Goal: Task Accomplishment & Management: Use online tool/utility

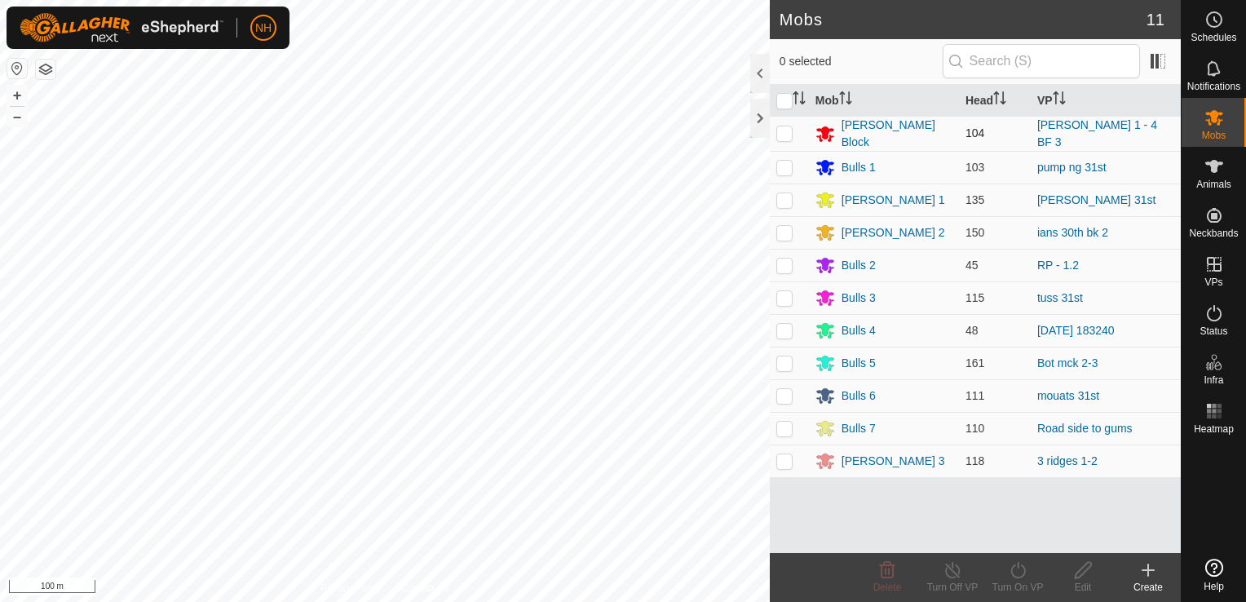
click at [784, 132] on p-checkbox at bounding box center [784, 132] width 16 height 13
checkbox input "true"
click at [1008, 572] on icon at bounding box center [1018, 570] width 20 height 20
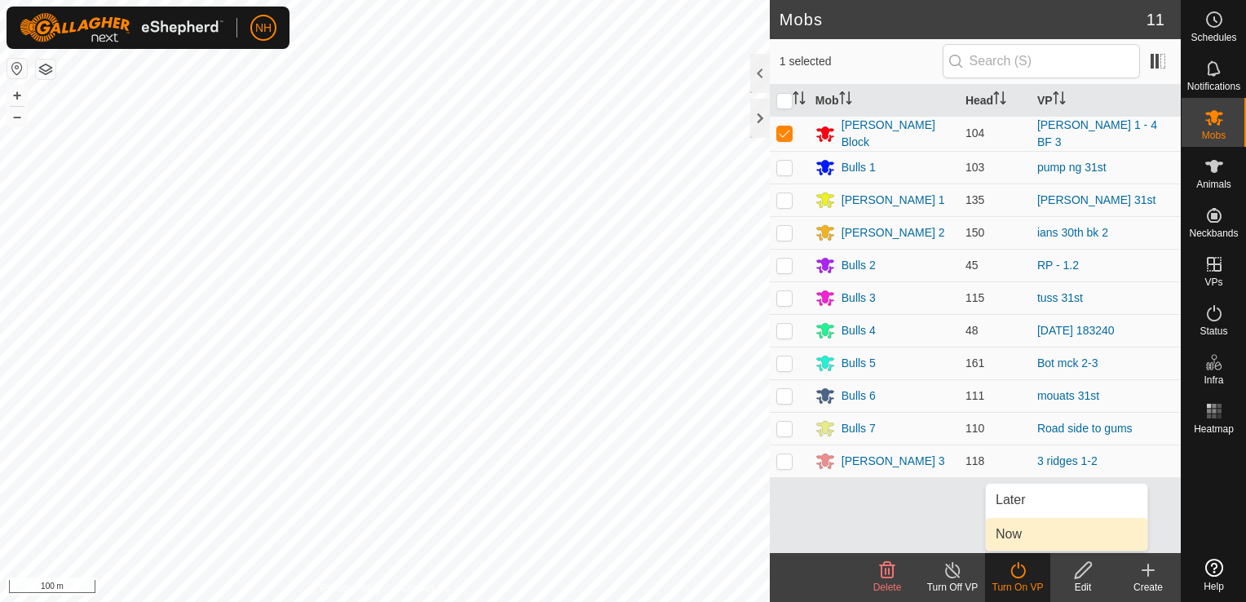
click at [1015, 536] on link "Now" at bounding box center [1066, 534] width 161 height 33
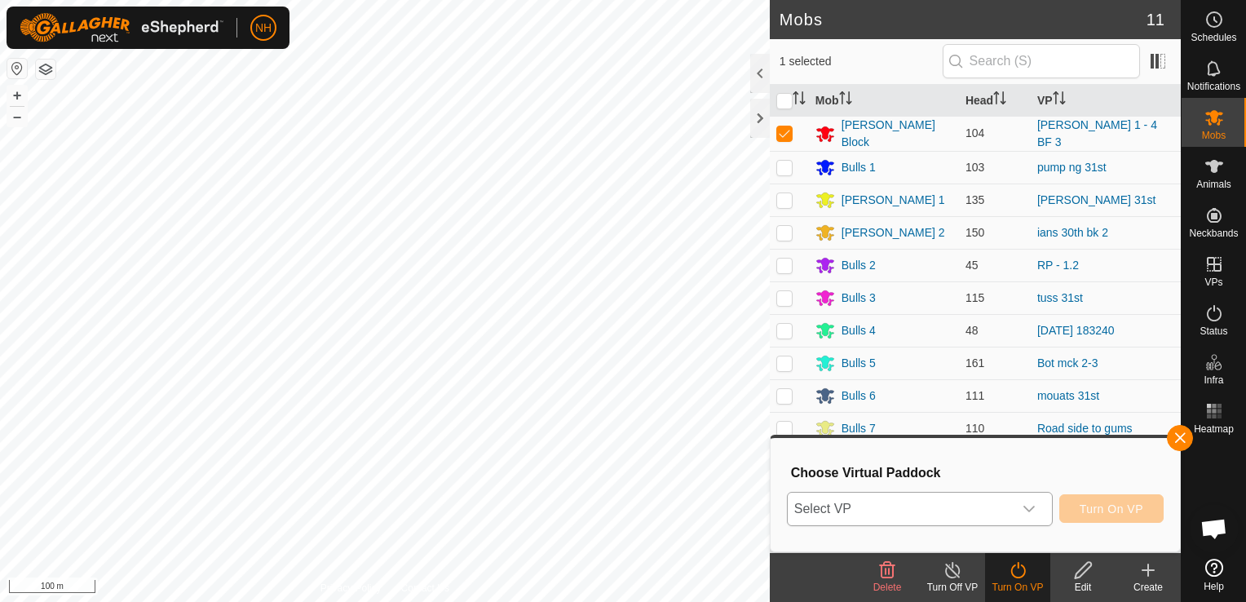
click at [946, 501] on span "Select VP" at bounding box center [900, 508] width 225 height 33
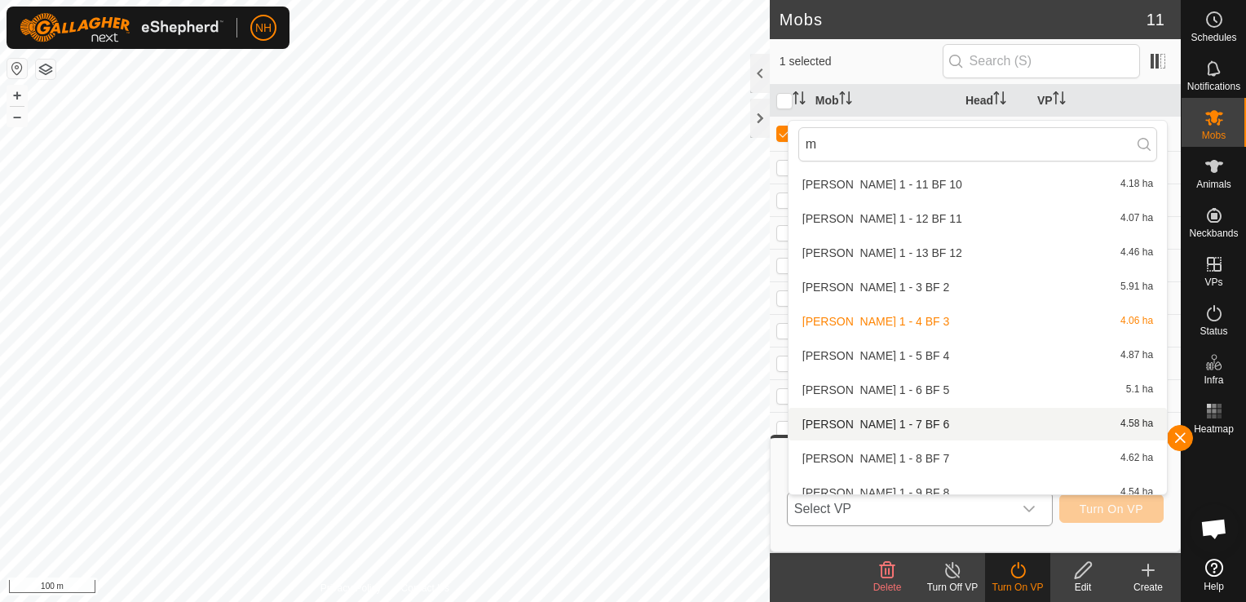
scroll to position [3114, 0]
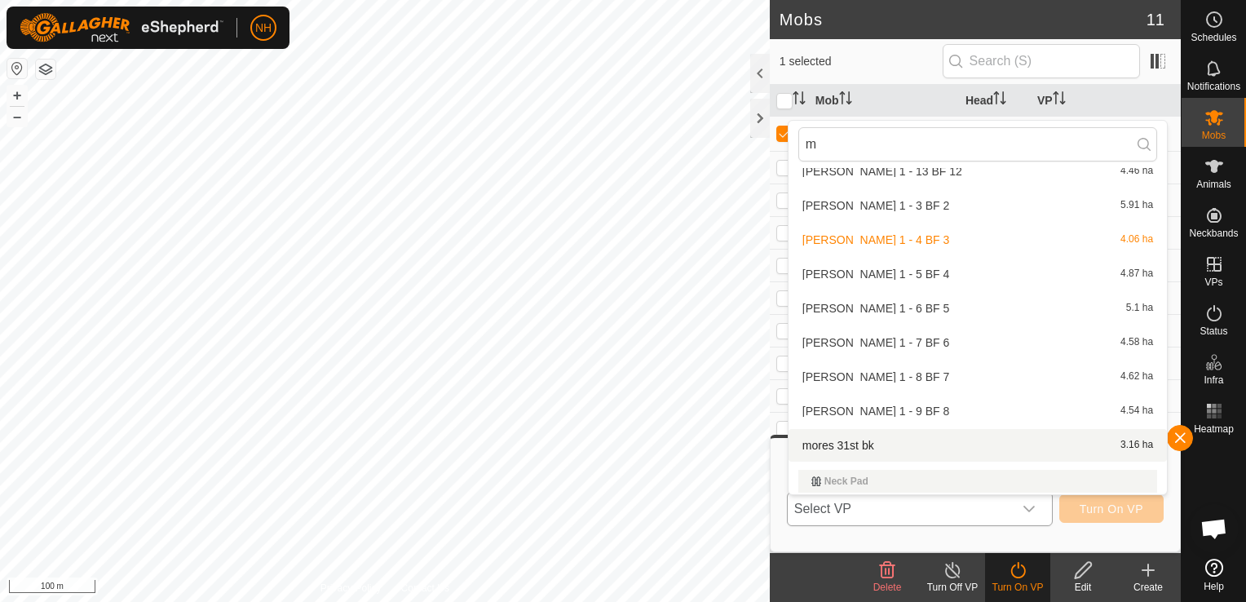
type input "m"
click at [823, 444] on li "mores 31st bk 3.16 ha" at bounding box center [977, 445] width 378 height 33
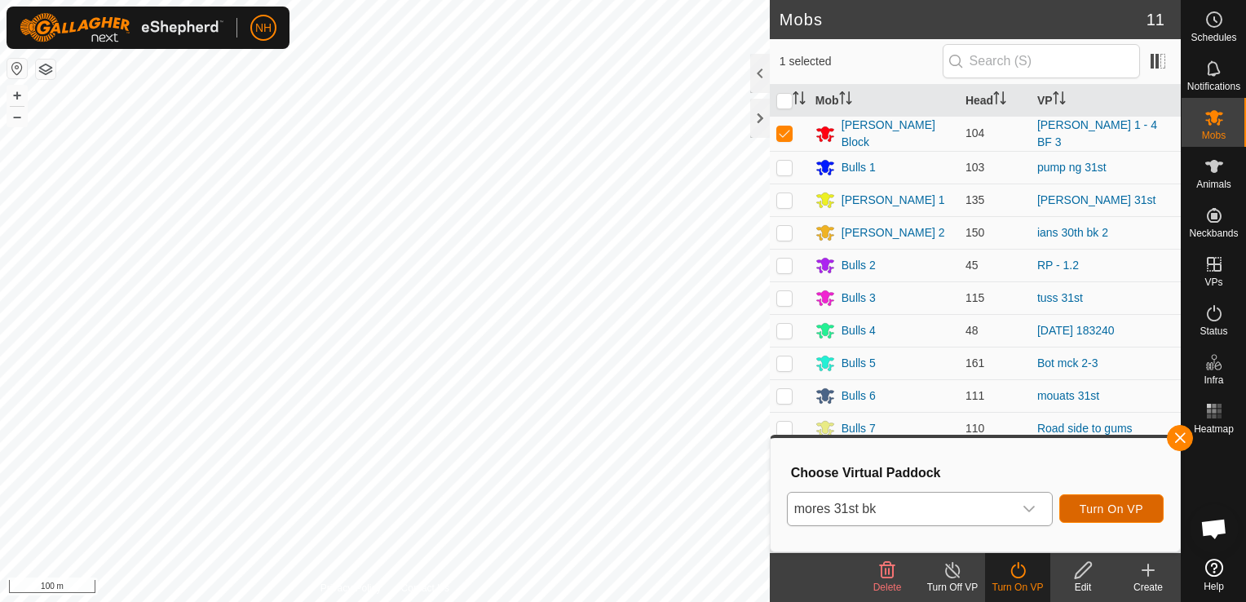
click at [1127, 503] on span "Turn On VP" at bounding box center [1111, 508] width 64 height 13
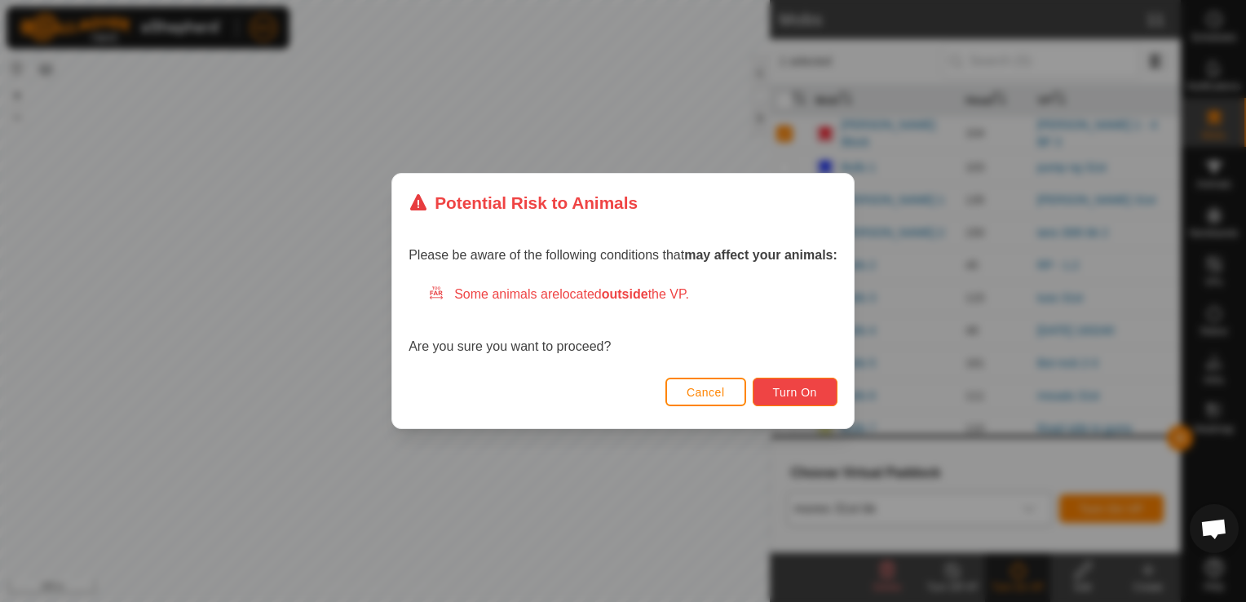
click at [799, 391] on span "Turn On" at bounding box center [795, 392] width 44 height 13
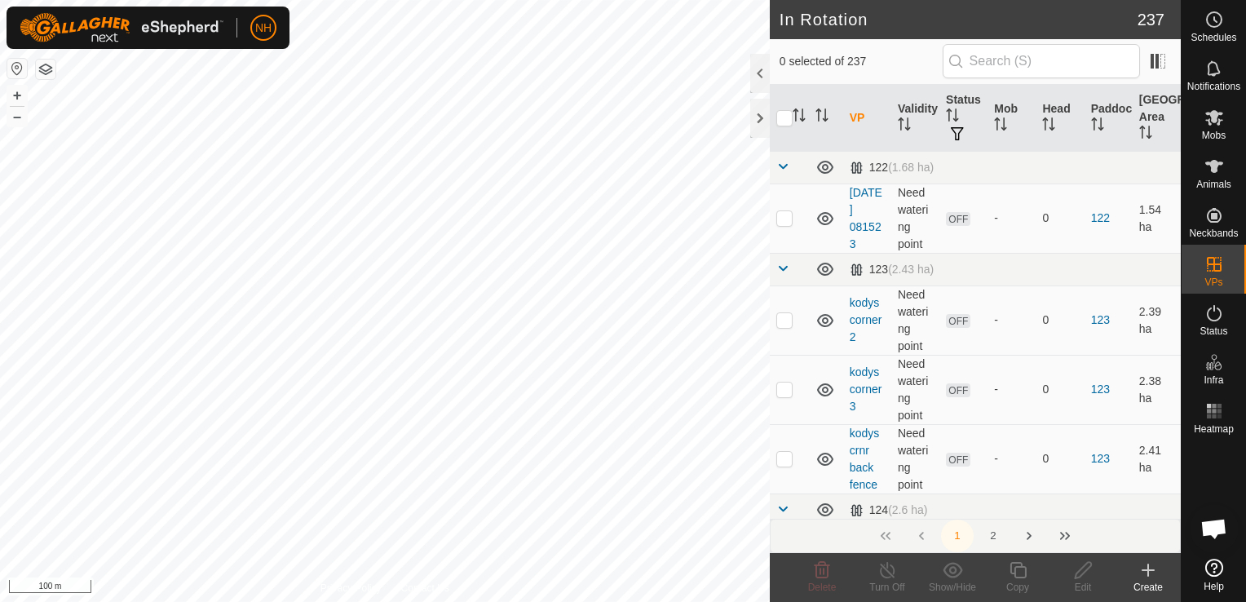
click at [1146, 573] on icon at bounding box center [1148, 570] width 20 height 20
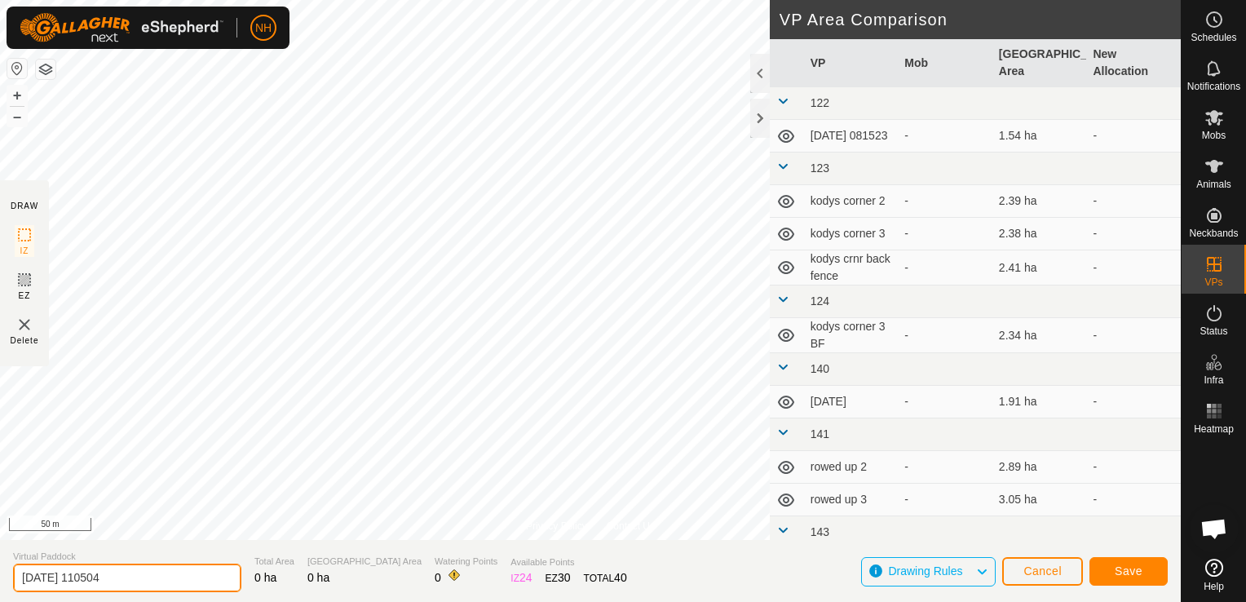
click at [189, 576] on input "[DATE] 110504" at bounding box center [127, 577] width 228 height 29
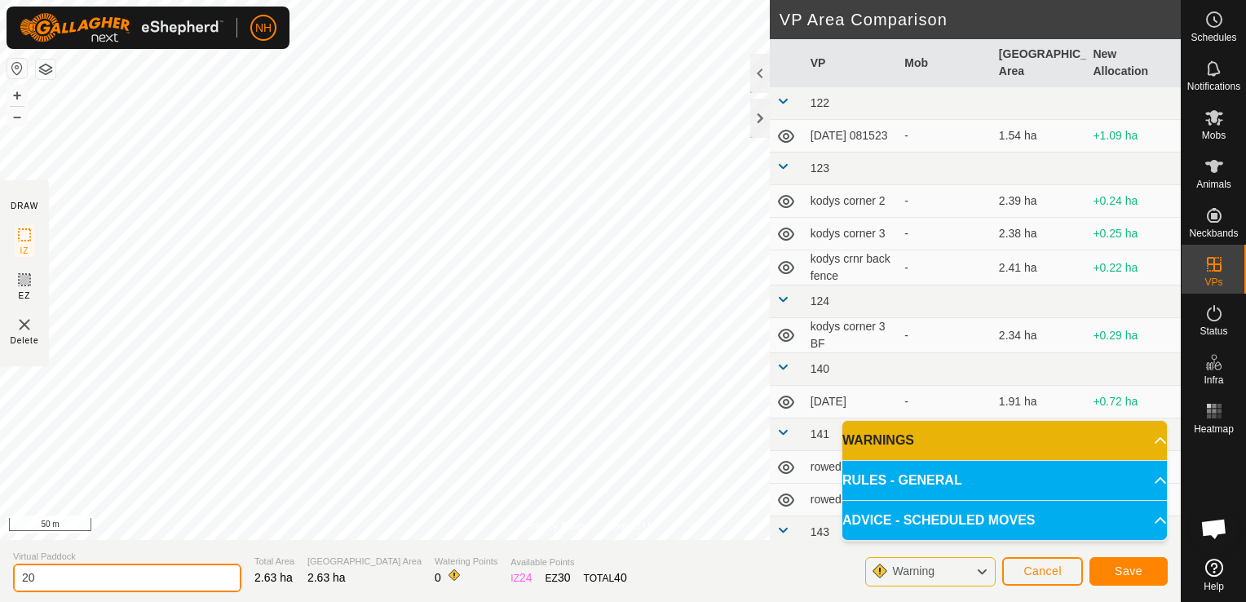
type input "2"
type input "mouats 31st bk"
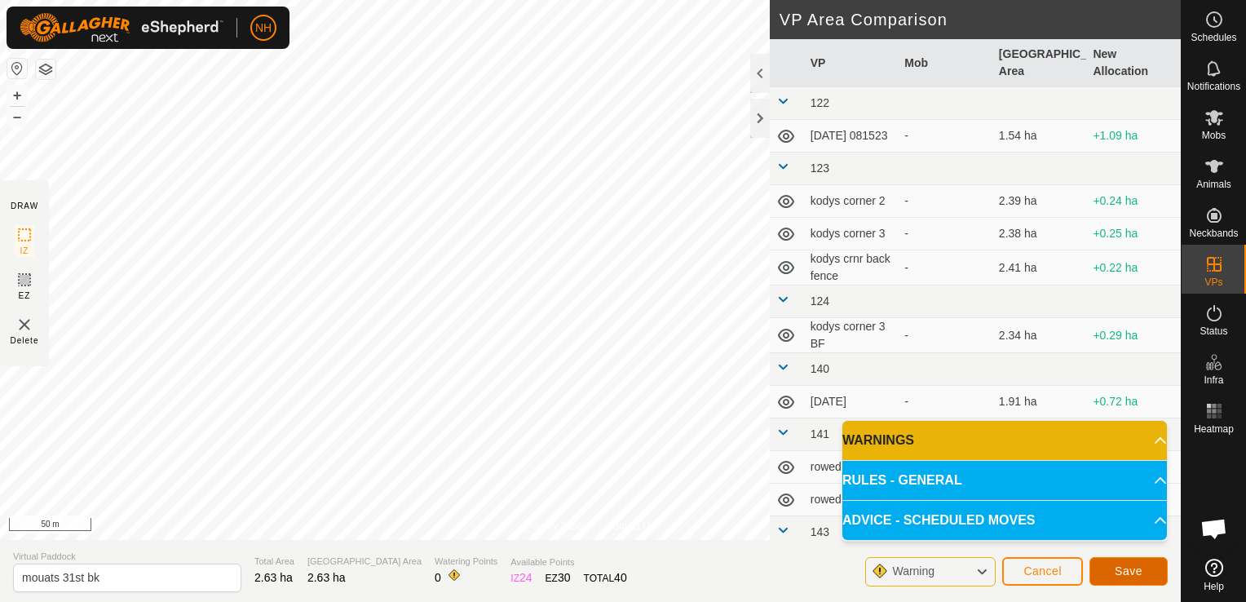
click at [1118, 569] on span "Save" at bounding box center [1129, 570] width 28 height 13
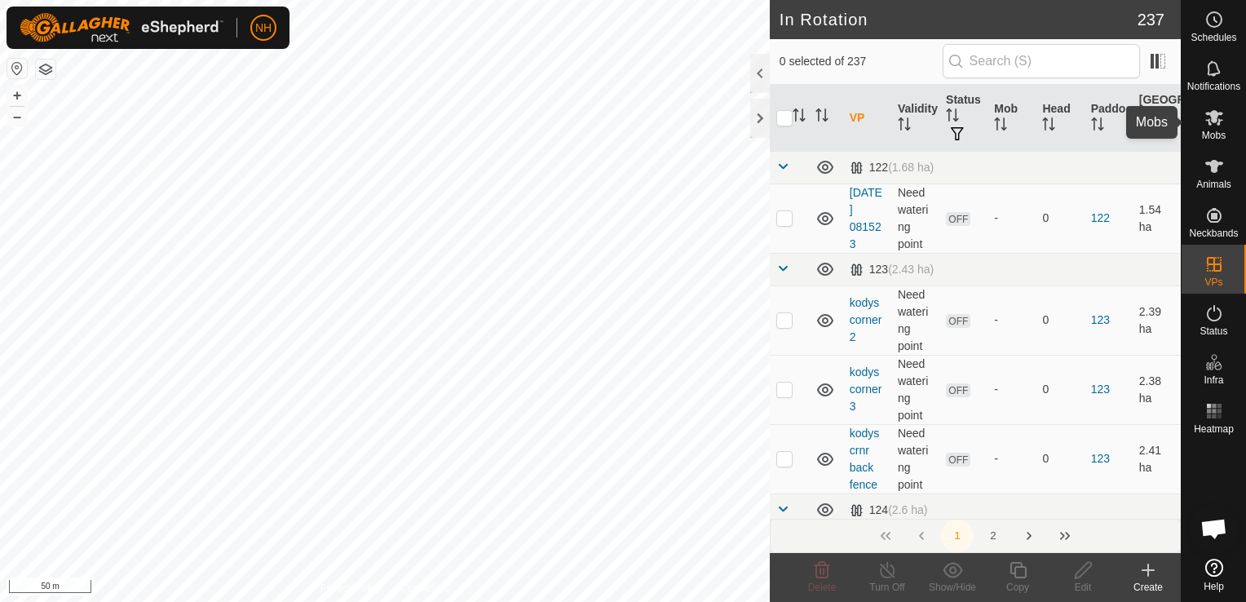
click at [1212, 132] on span "Mobs" at bounding box center [1214, 135] width 24 height 10
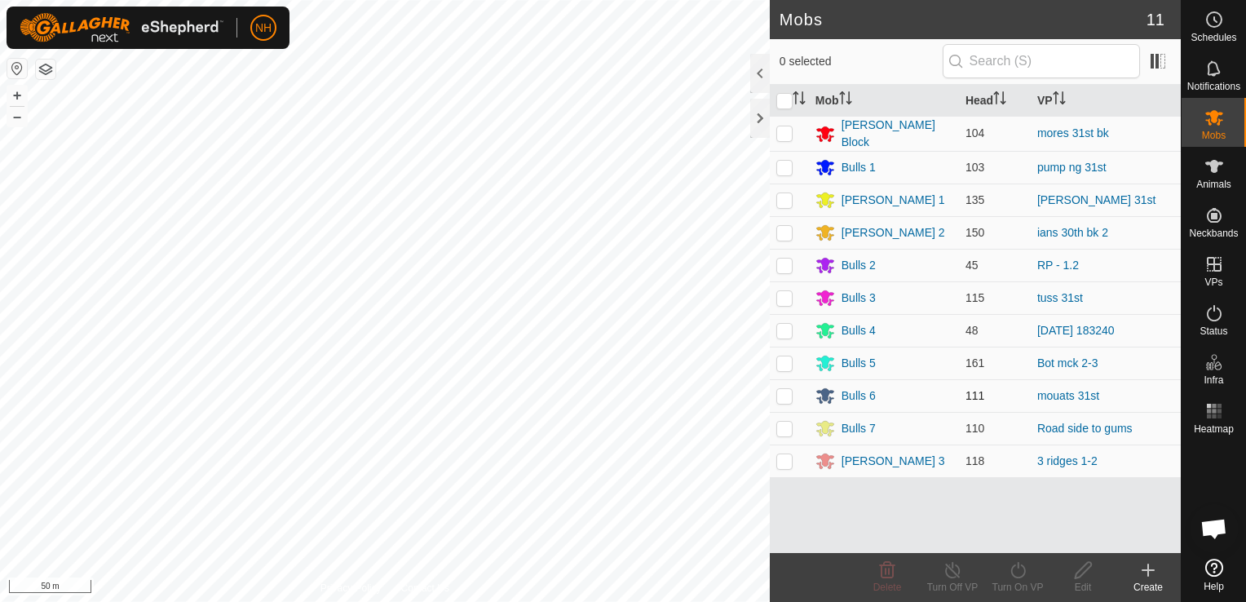
click at [776, 389] on p-checkbox at bounding box center [784, 395] width 16 height 13
checkbox input "true"
click at [1013, 571] on icon at bounding box center [1018, 570] width 20 height 20
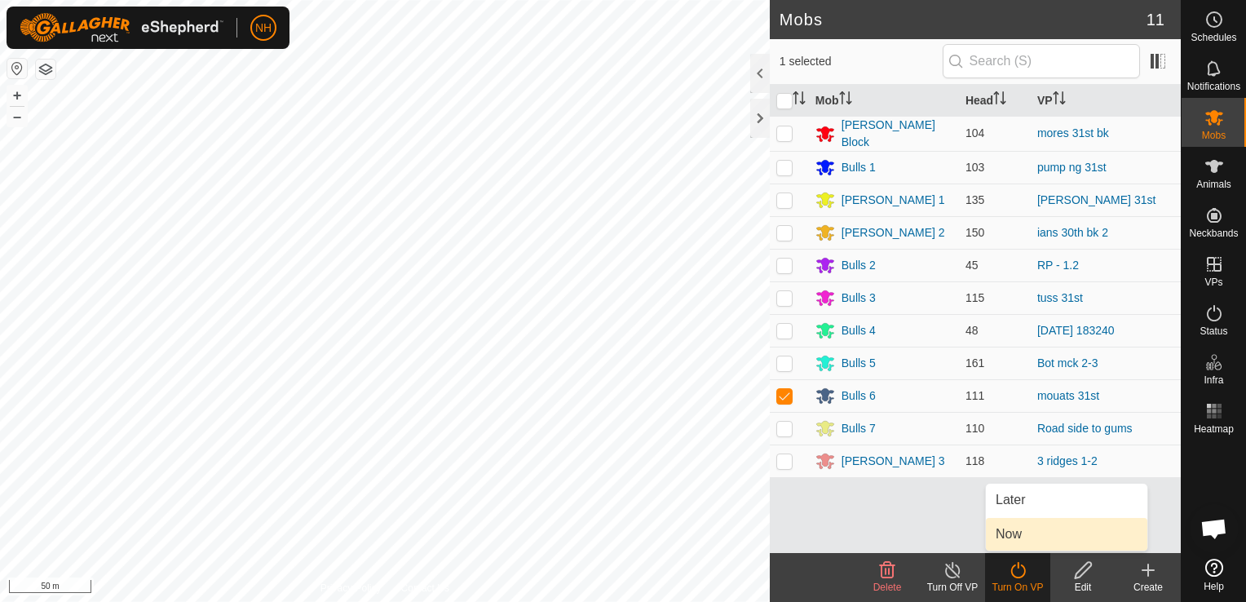
click at [1003, 534] on link "Now" at bounding box center [1066, 534] width 161 height 33
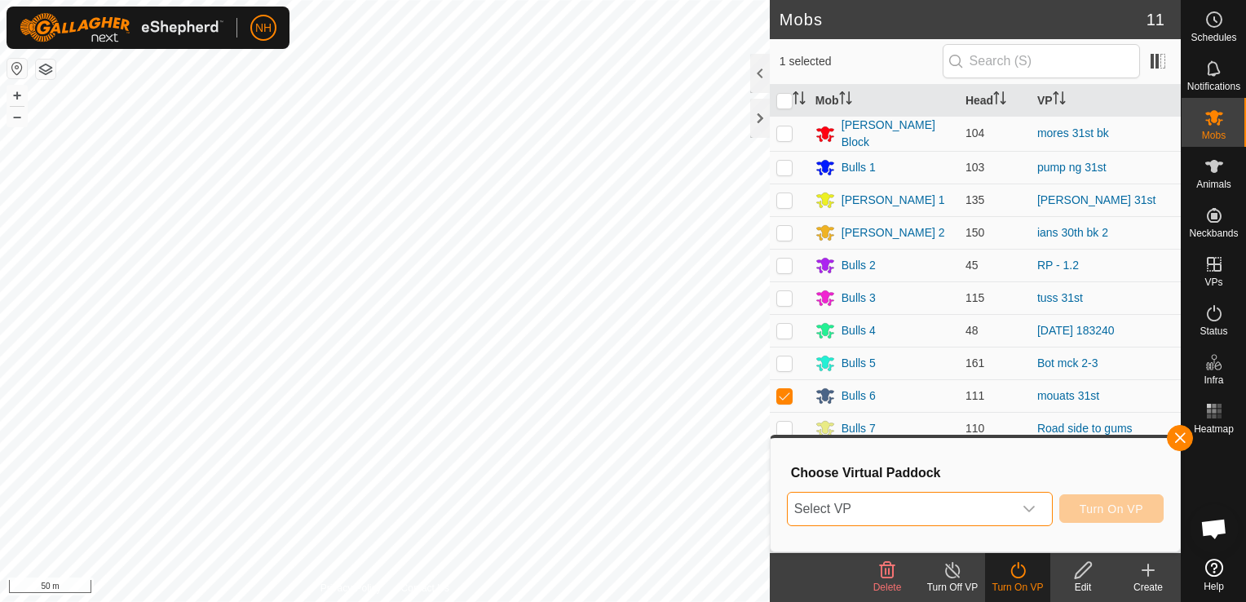
click at [881, 505] on span "Select VP" at bounding box center [900, 508] width 225 height 33
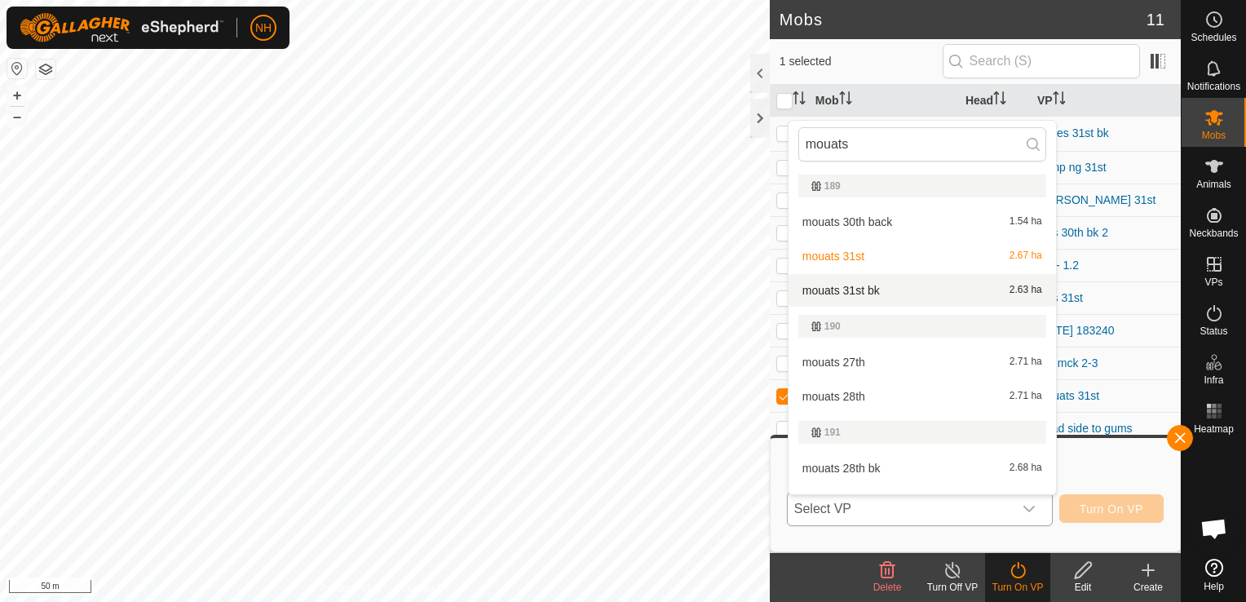
type input "mouats"
click at [861, 295] on li "mouats 31st bk 2.63 ha" at bounding box center [921, 290] width 267 height 33
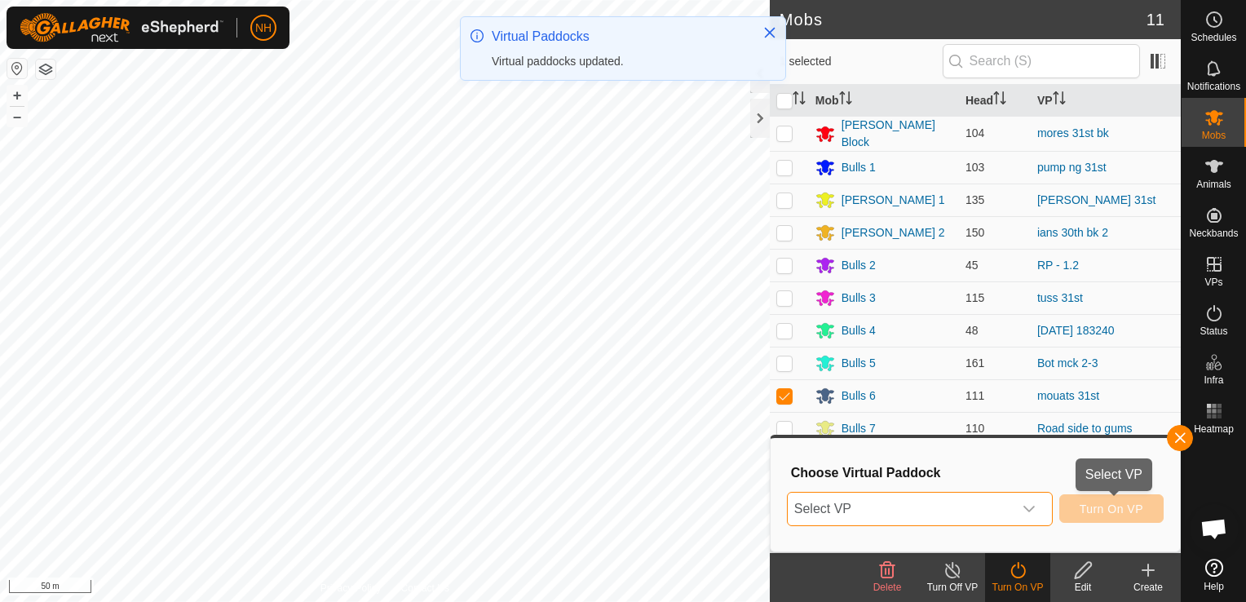
click at [1105, 516] on button "Turn On VP" at bounding box center [1111, 508] width 104 height 29
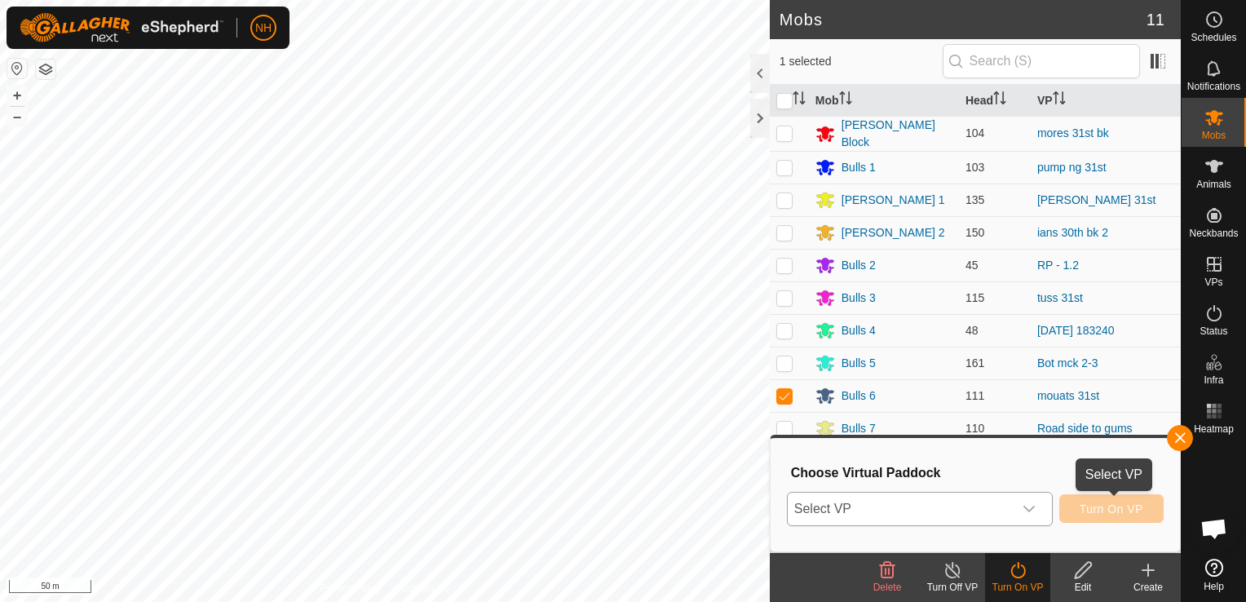
click at [1094, 511] on span "Turn On VP" at bounding box center [1111, 508] width 64 height 13
click at [971, 511] on span "Select VP" at bounding box center [900, 508] width 225 height 33
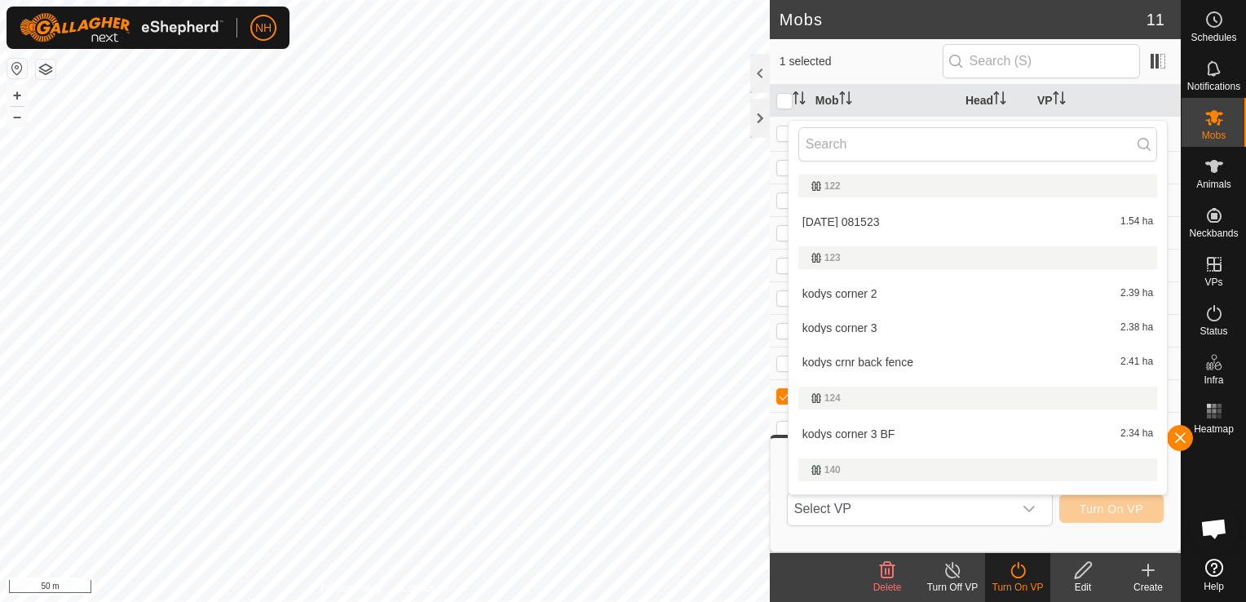
click at [1081, 470] on h3 "Choose Virtual Paddock" at bounding box center [977, 472] width 373 height 15
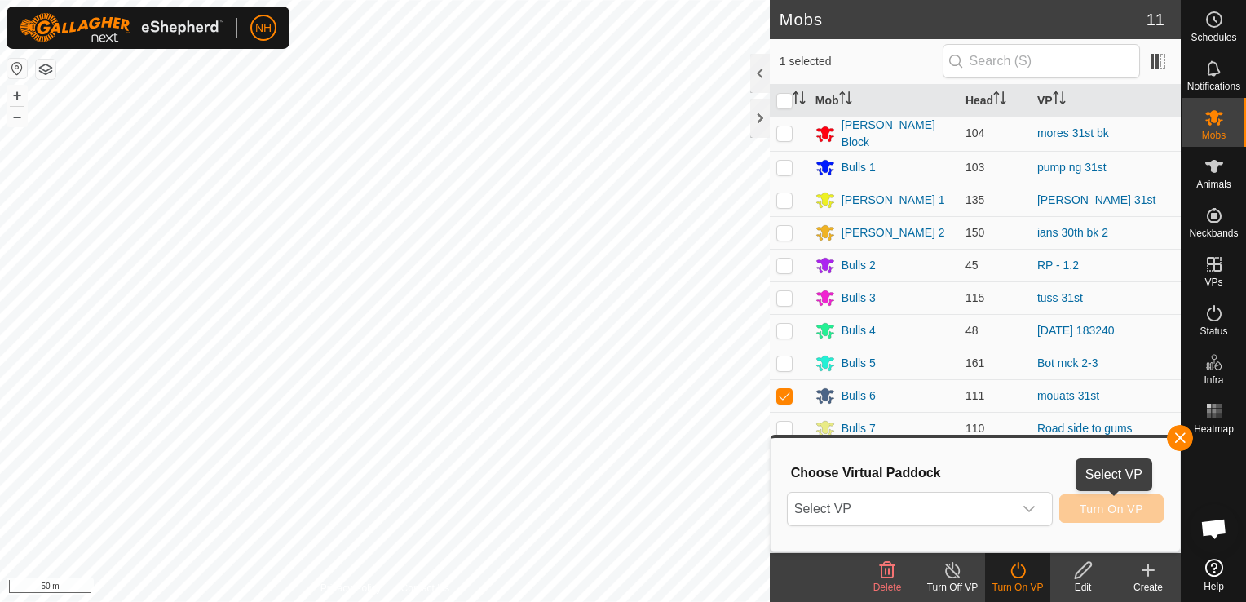
click at [1092, 508] on span "Turn On VP" at bounding box center [1111, 508] width 64 height 13
click at [960, 502] on span "Select VP" at bounding box center [900, 508] width 225 height 33
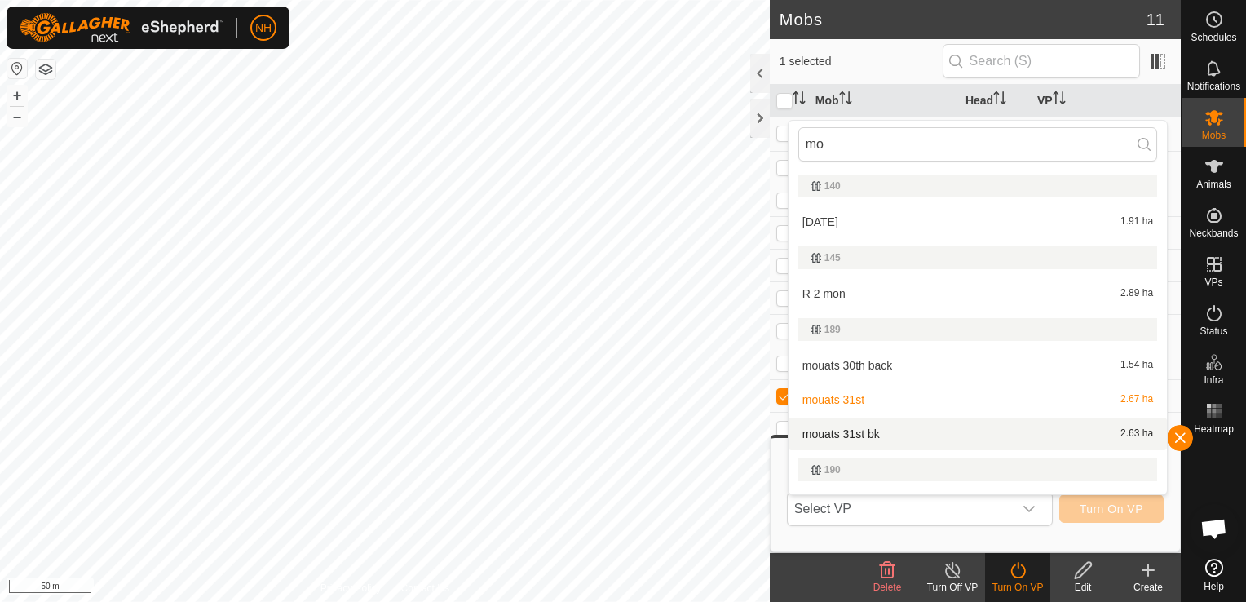
type input "mo"
click at [881, 437] on li "mouats 31st bk 2.63 ha" at bounding box center [977, 433] width 378 height 33
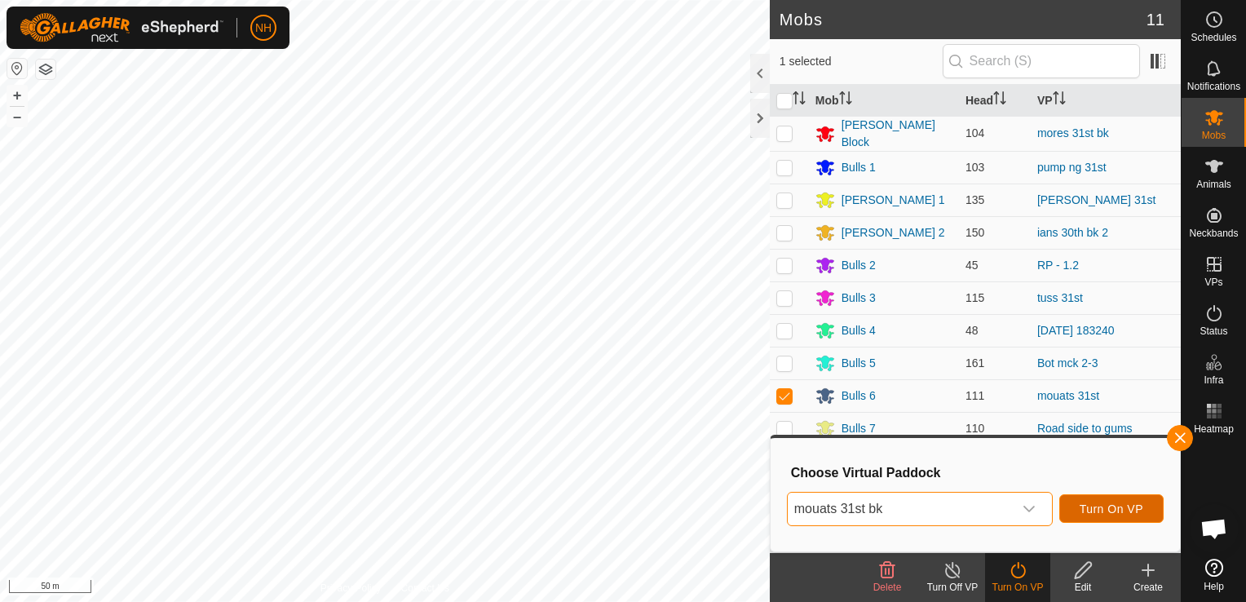
click at [1086, 505] on span "Turn On VP" at bounding box center [1111, 508] width 64 height 13
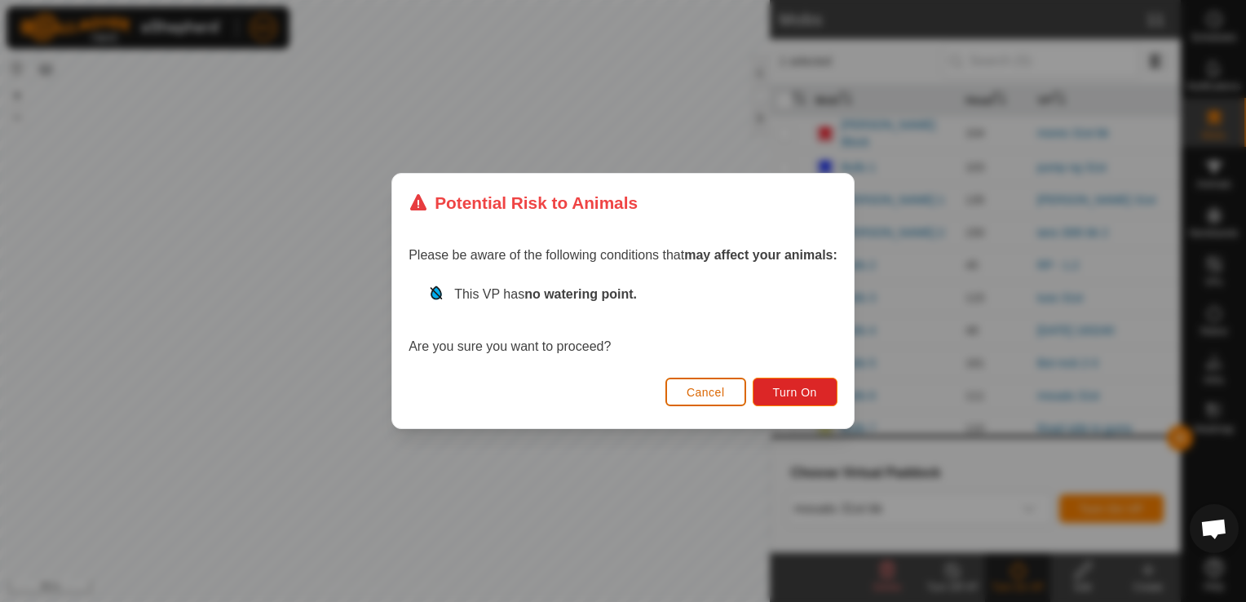
click button "Cancel" at bounding box center [705, 391] width 81 height 29
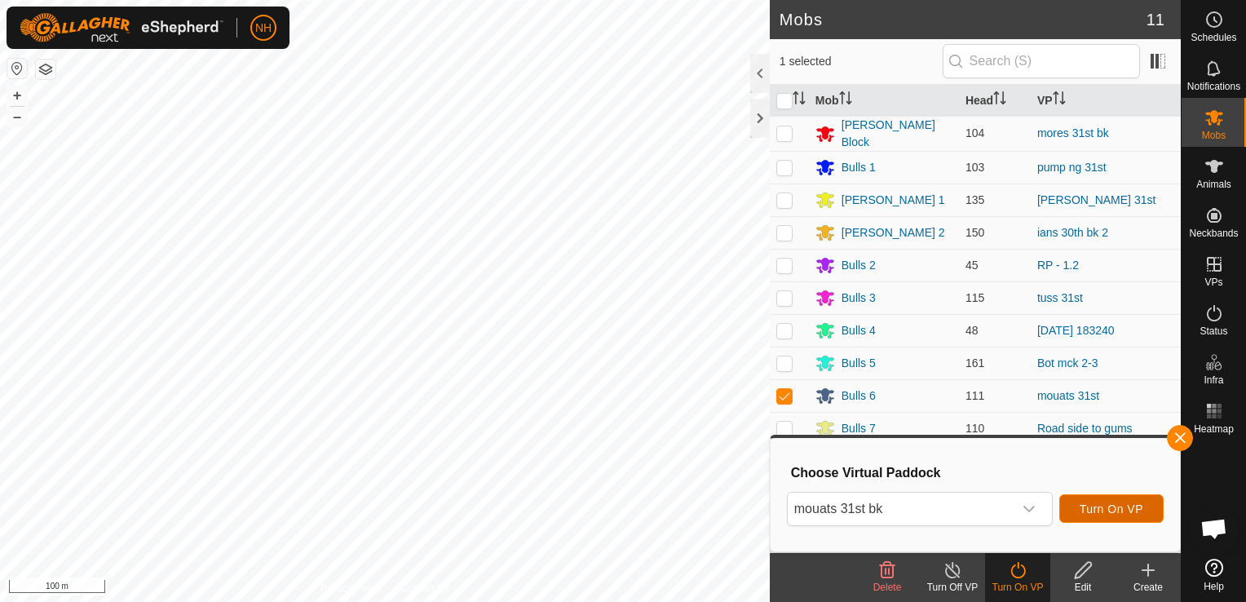
click at [1128, 512] on span "Turn On VP" at bounding box center [1111, 508] width 64 height 13
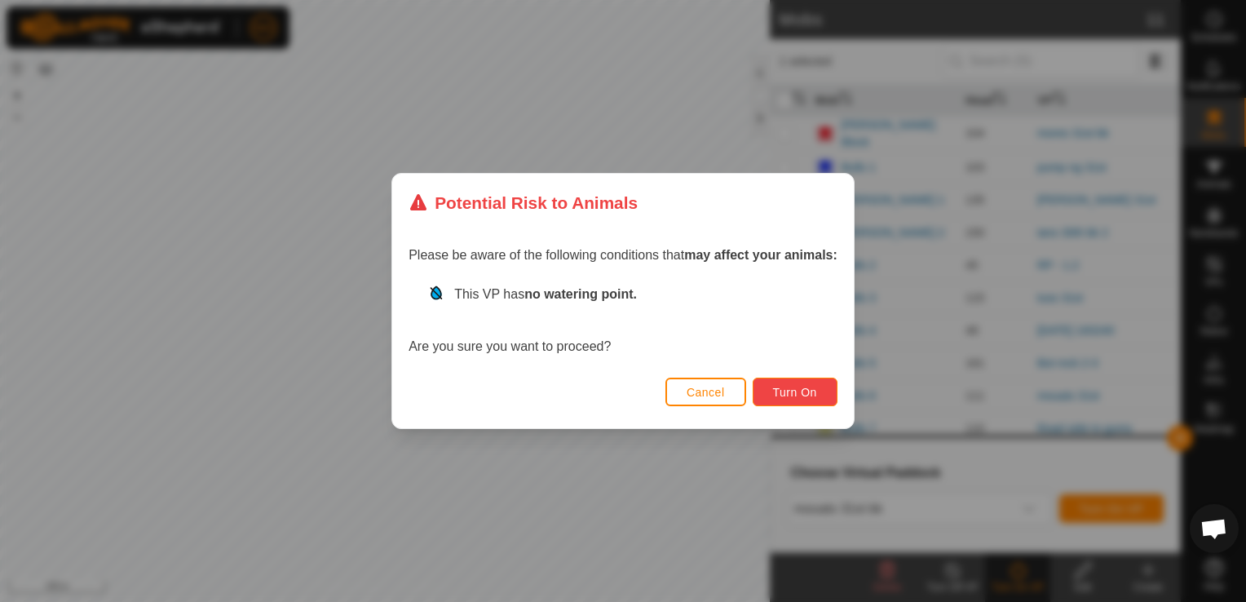
click at [796, 393] on span "Turn On" at bounding box center [795, 392] width 44 height 13
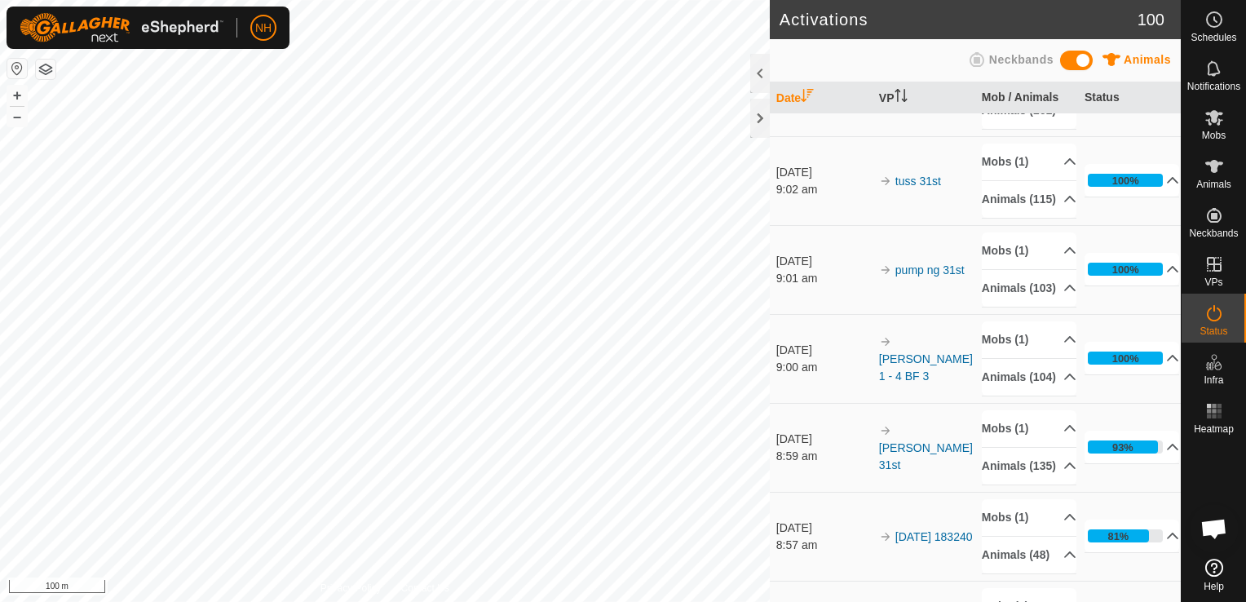
scroll to position [245, 0]
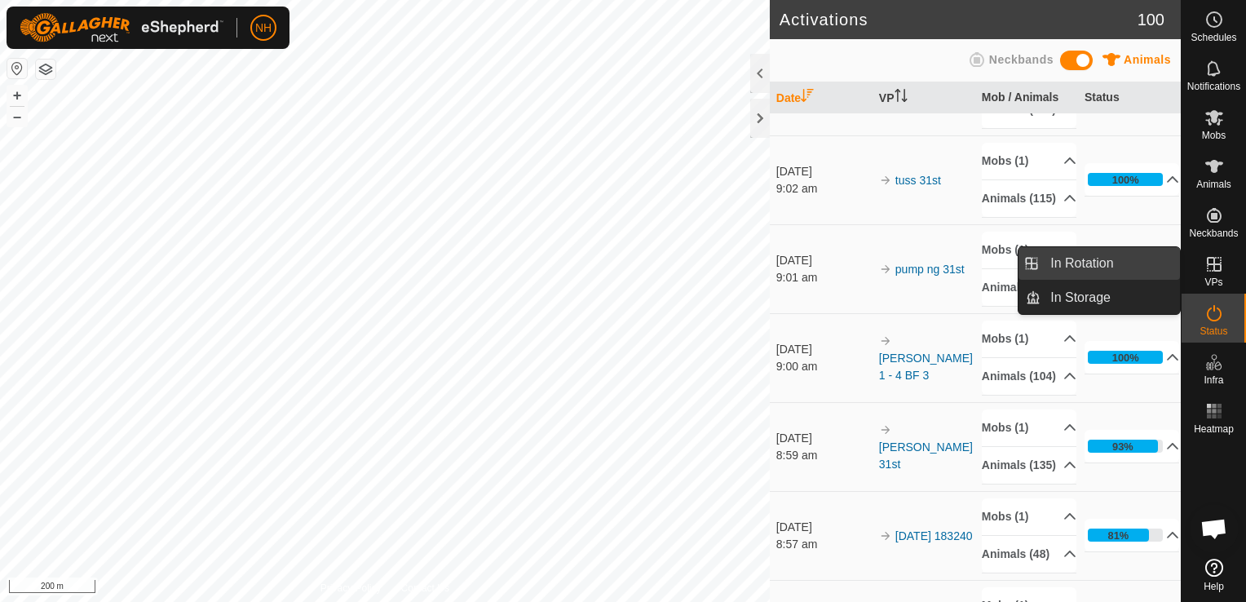
click at [1101, 260] on link "In Rotation" at bounding box center [1109, 263] width 139 height 33
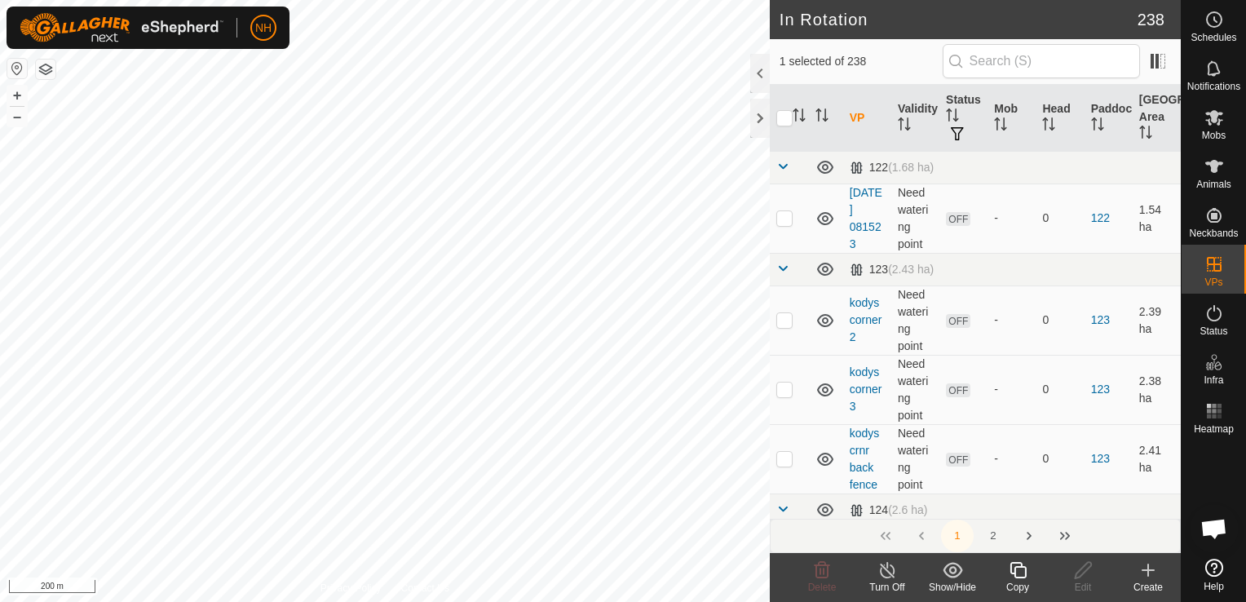
click at [1143, 575] on icon at bounding box center [1148, 570] width 20 height 20
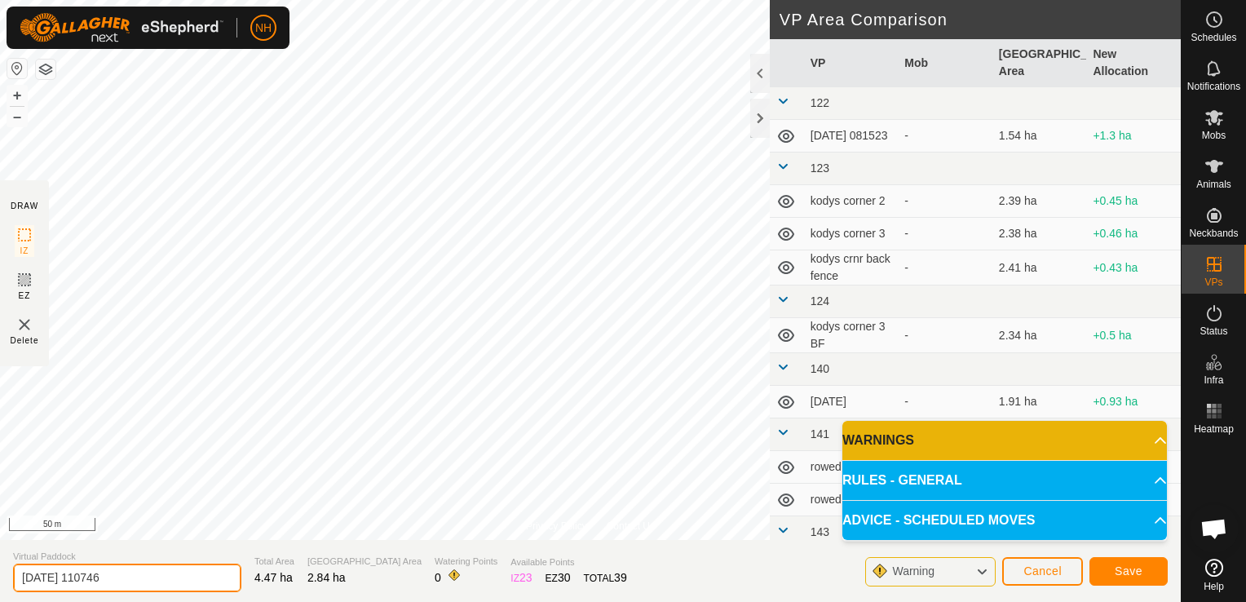
click at [170, 569] on input "[DATE] 110746" at bounding box center [127, 577] width 228 height 29
type input "2"
type input "[PERSON_NAME] 1st"
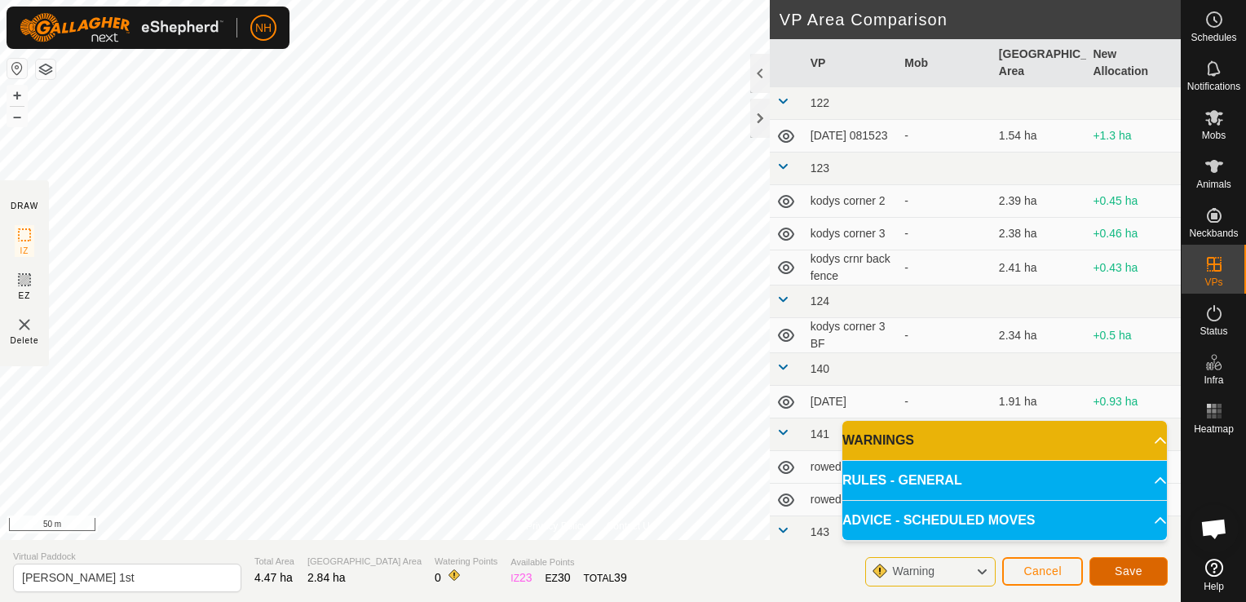
click at [1128, 572] on span "Save" at bounding box center [1129, 570] width 28 height 13
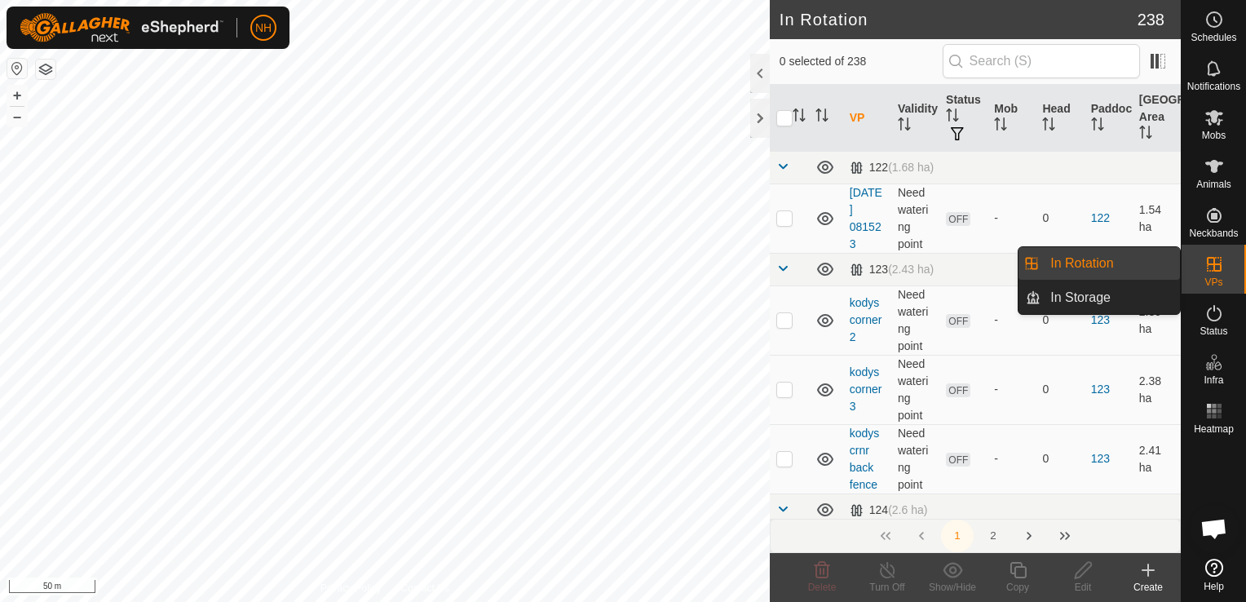
click at [1123, 262] on link "In Rotation" at bounding box center [1109, 263] width 139 height 33
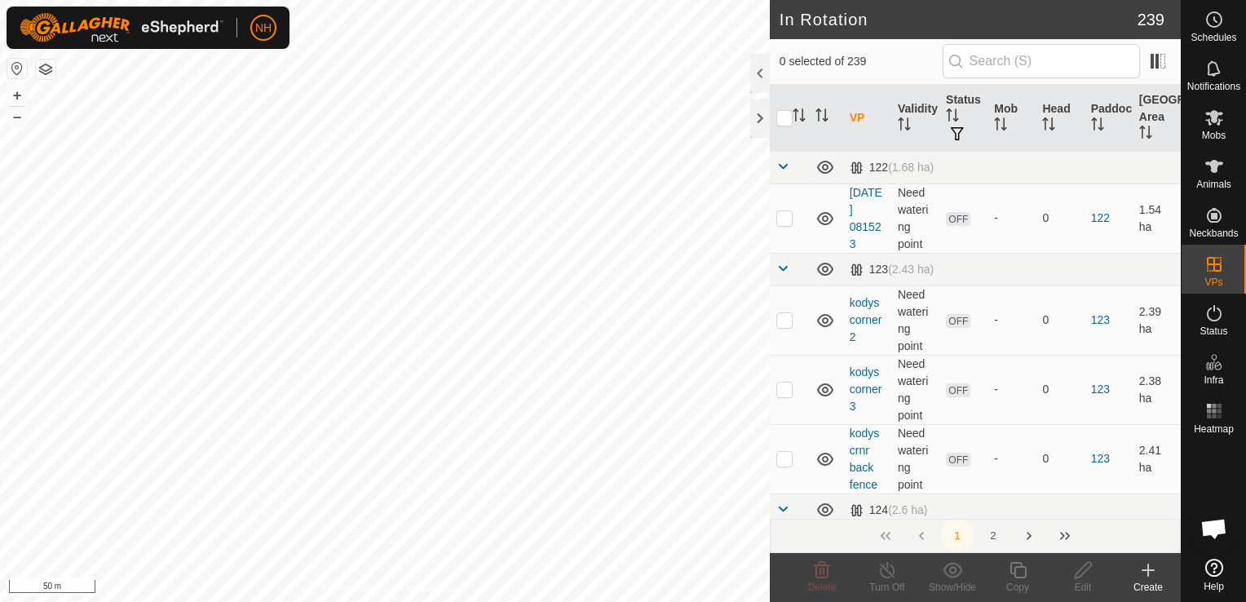
click at [1148, 568] on icon at bounding box center [1148, 569] width 0 height 11
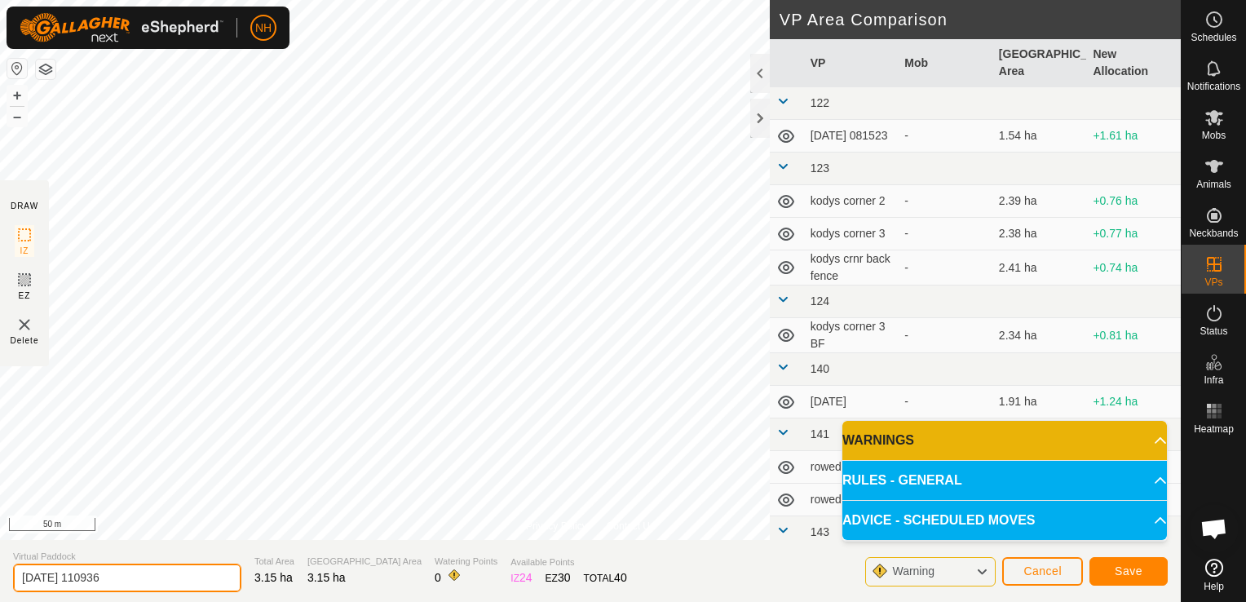
click at [124, 581] on input "[DATE] 110936" at bounding box center [127, 577] width 228 height 29
type input "2"
type input "ians 2nd"
